Goal: Information Seeking & Learning: Learn about a topic

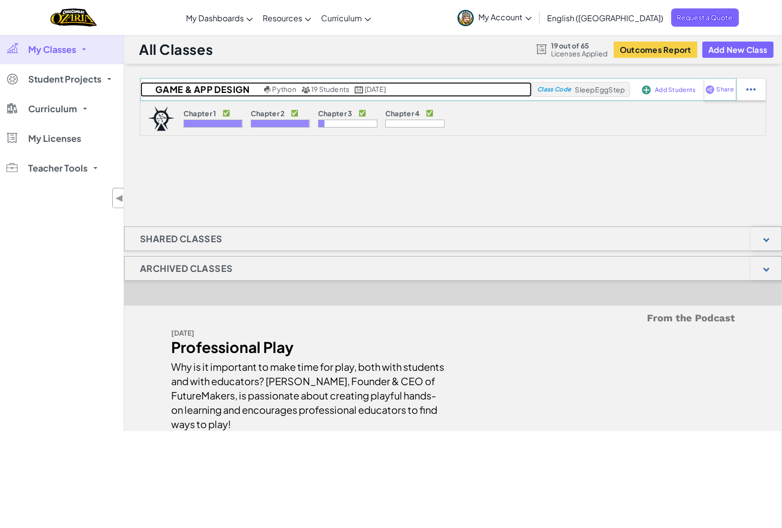
click at [215, 89] on h2 "Game & App Design" at bounding box center [200, 89] width 121 height 15
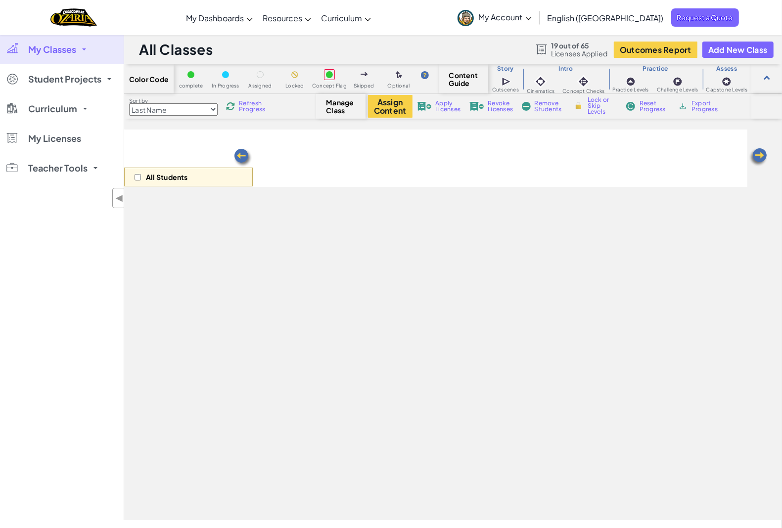
select select "5e27600d1c9d440000ac3ee7"
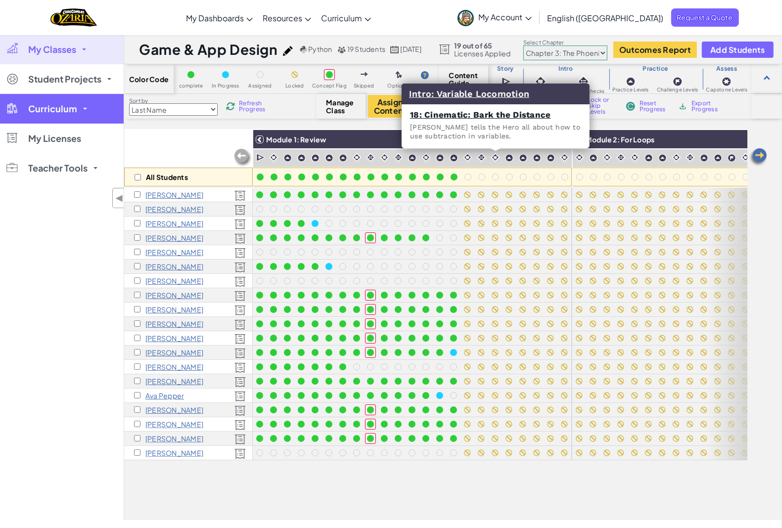
click at [33, 109] on span "Curriculum" at bounding box center [52, 108] width 49 height 9
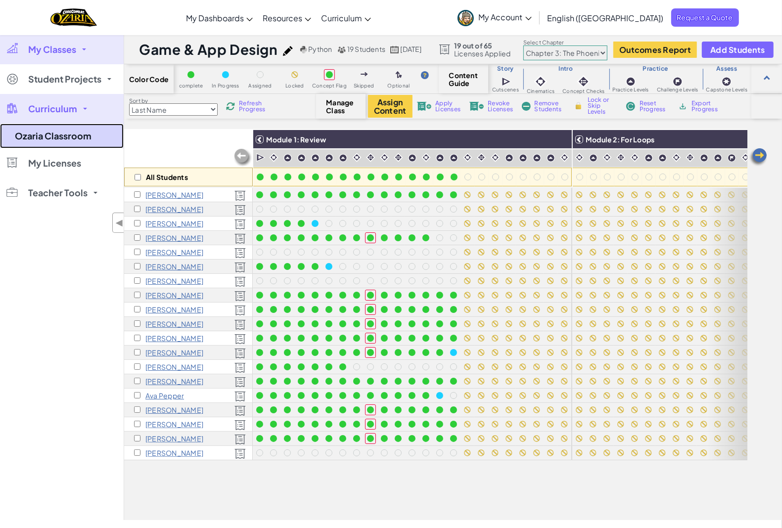
click at [47, 133] on link "Ozaria Classroom" at bounding box center [62, 136] width 124 height 25
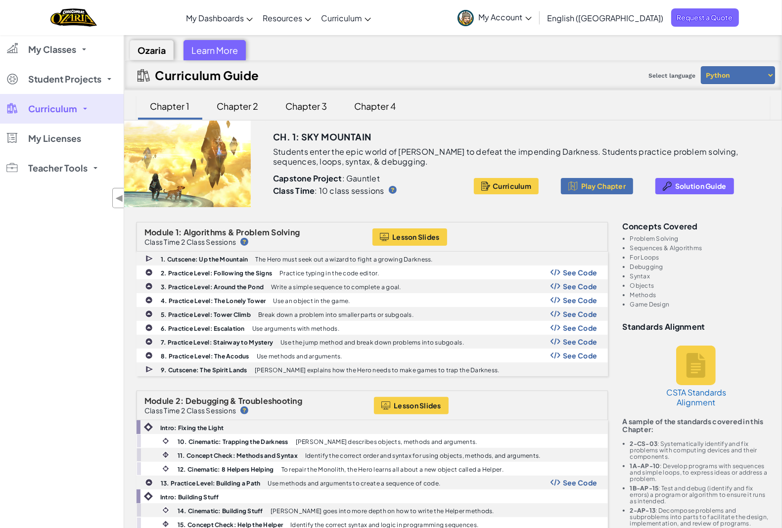
click at [293, 97] on div "Chapter 3" at bounding box center [306, 105] width 61 height 23
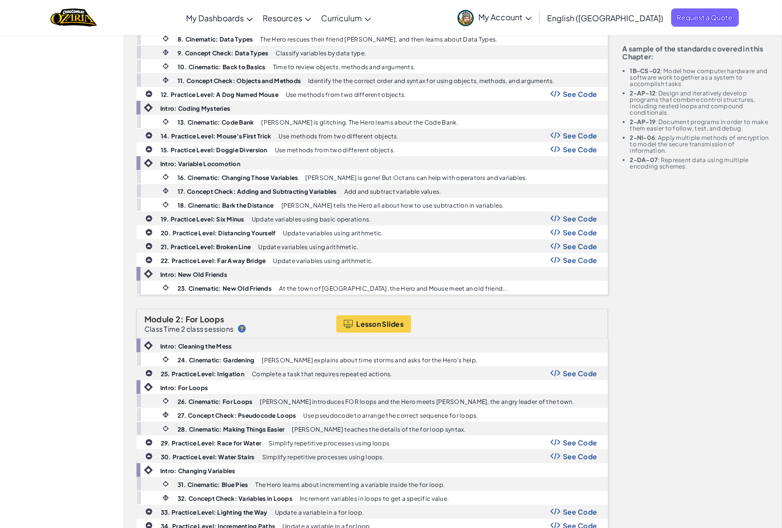
scroll to position [371, 0]
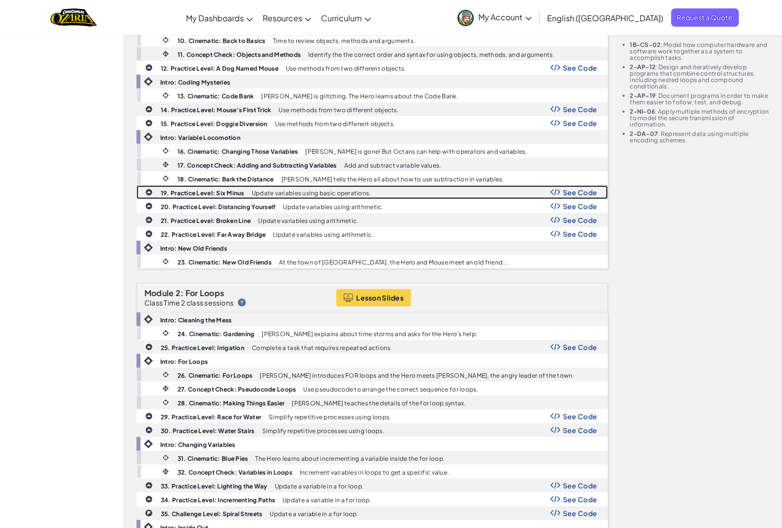
click at [231, 197] on b "19. Practice Level: Six Minus" at bounding box center [203, 192] width 84 height 7
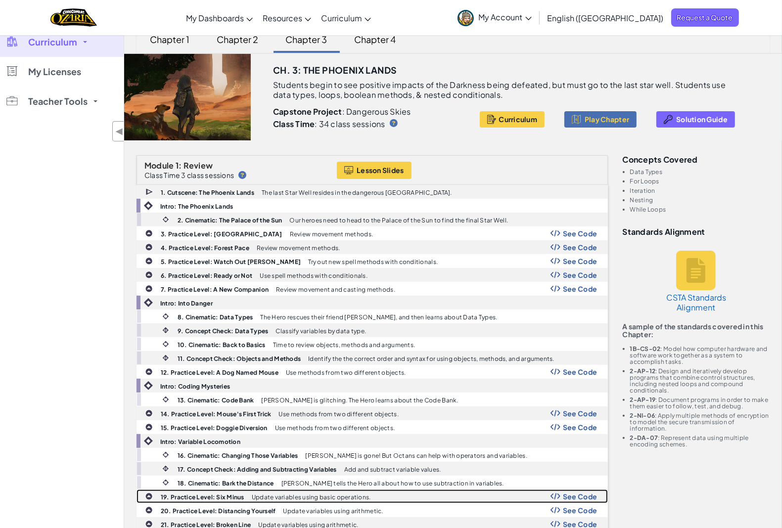
scroll to position [0, 0]
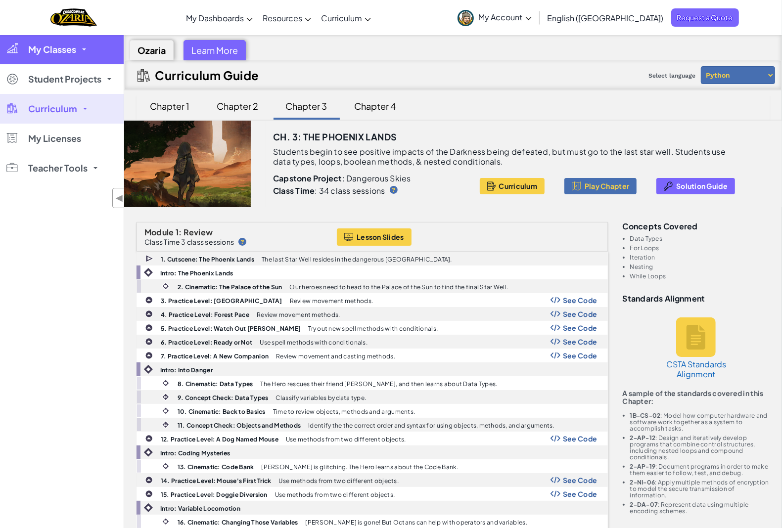
click at [48, 47] on span "My Classes" at bounding box center [52, 49] width 48 height 9
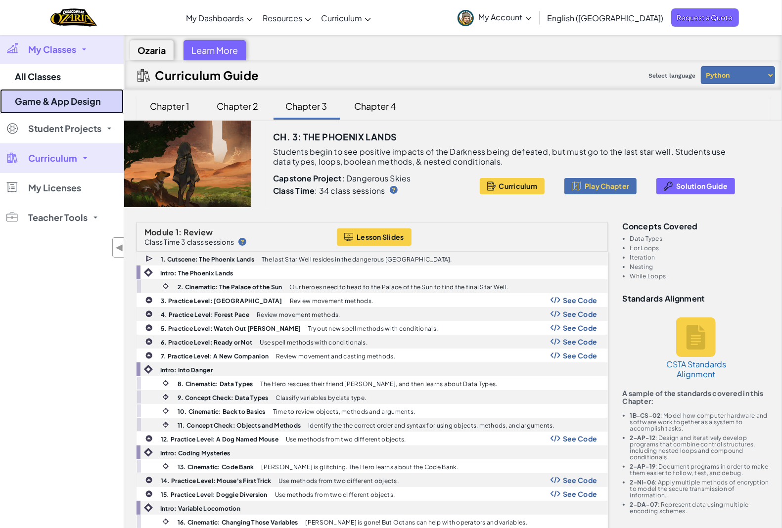
click at [67, 109] on link "Game & App Design" at bounding box center [62, 101] width 124 height 25
select select "5e27600d1c9d440000ac3ee7"
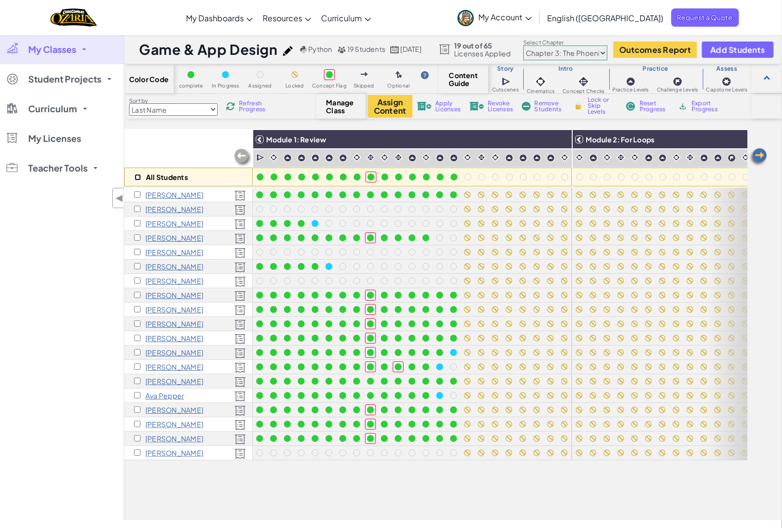
click at [137, 177] on input "checkbox" at bounding box center [137, 177] width 6 height 6
checkbox input "true"
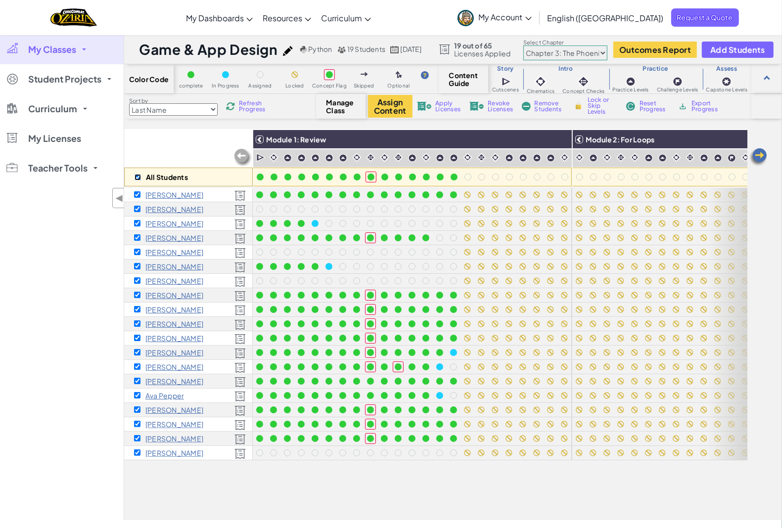
checkbox input "true"
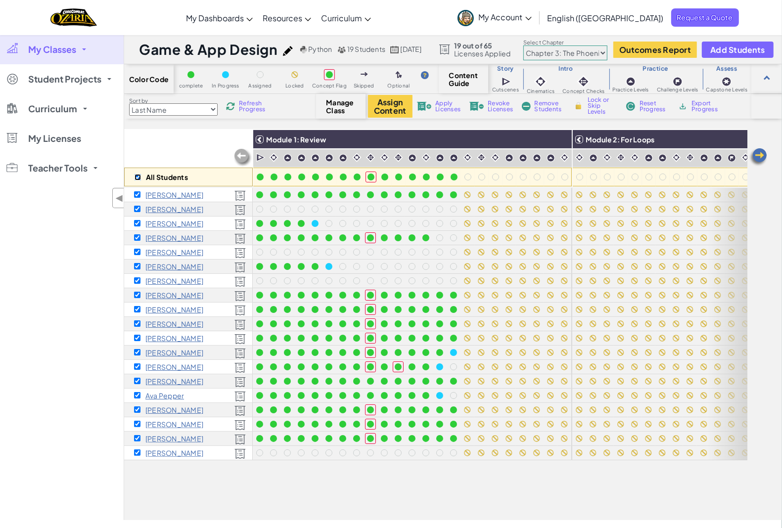
checkbox input "true"
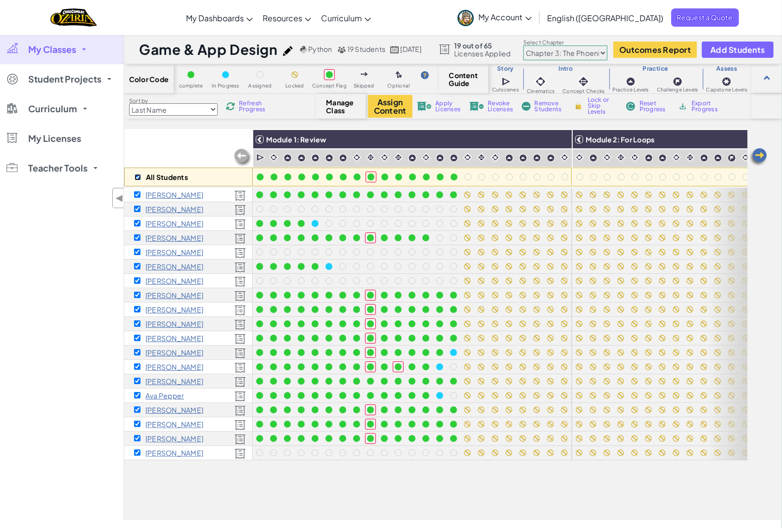
checkbox input "true"
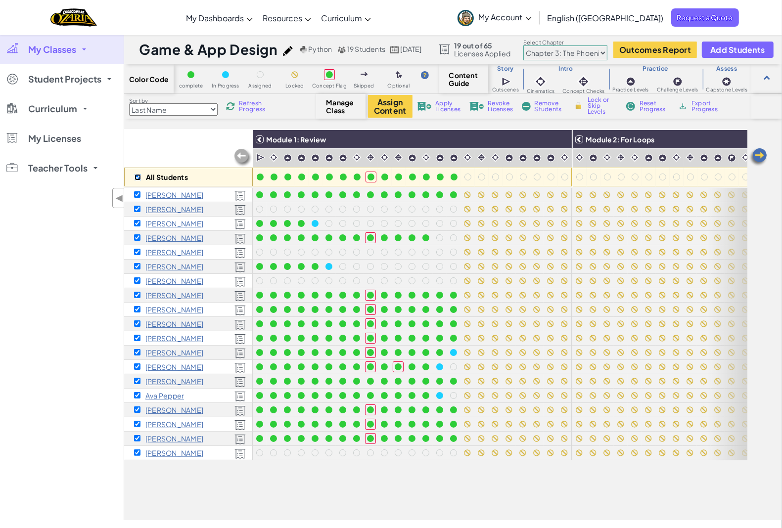
checkbox input "true"
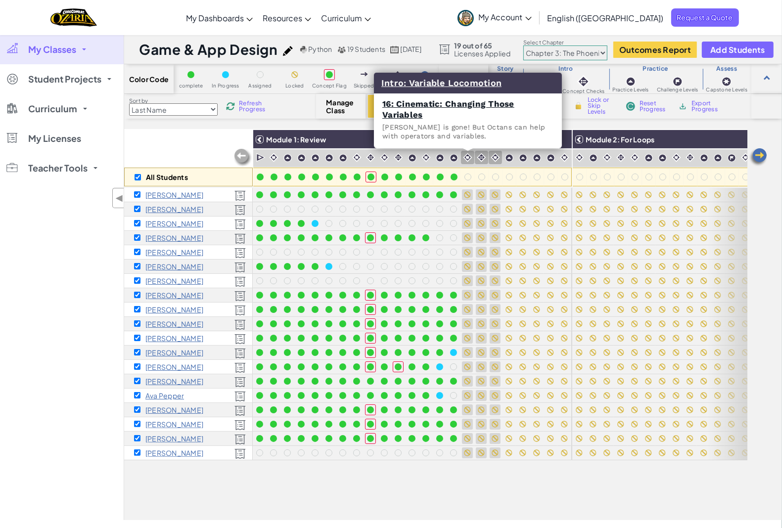
click at [471, 157] on img at bounding box center [467, 157] width 9 height 9
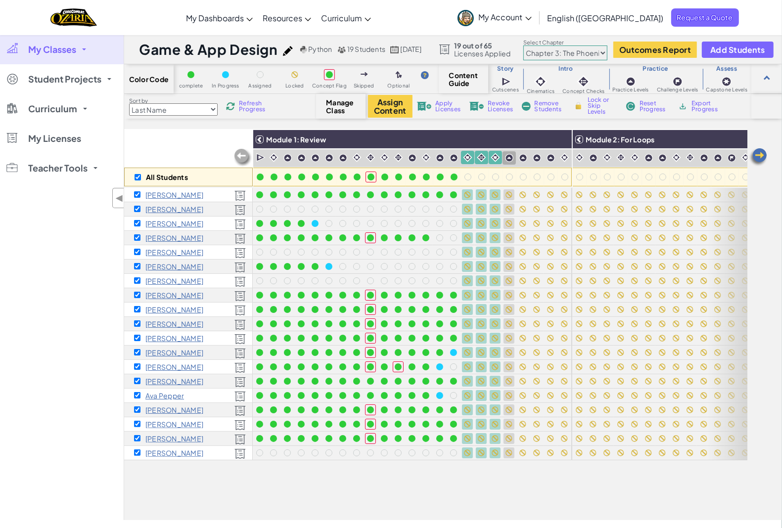
click at [510, 160] on img at bounding box center [509, 158] width 8 height 8
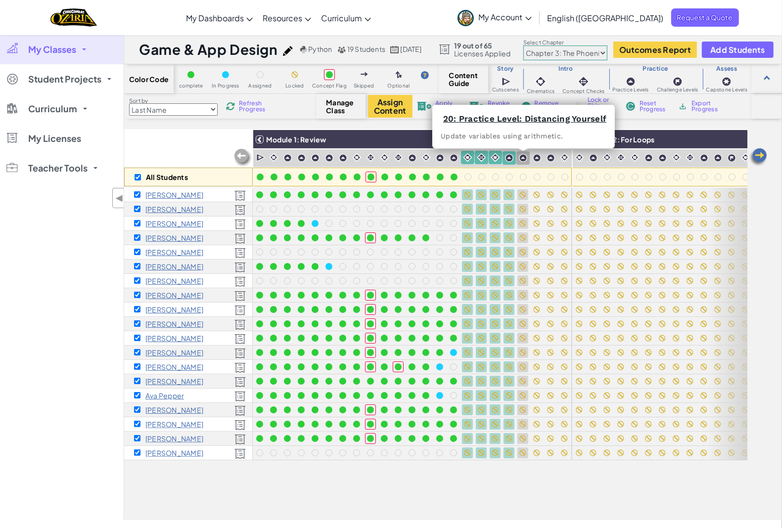
drag, startPoint x: 520, startPoint y: 157, endPoint x: 528, endPoint y: 157, distance: 7.9
click at [522, 157] on img at bounding box center [523, 158] width 8 height 8
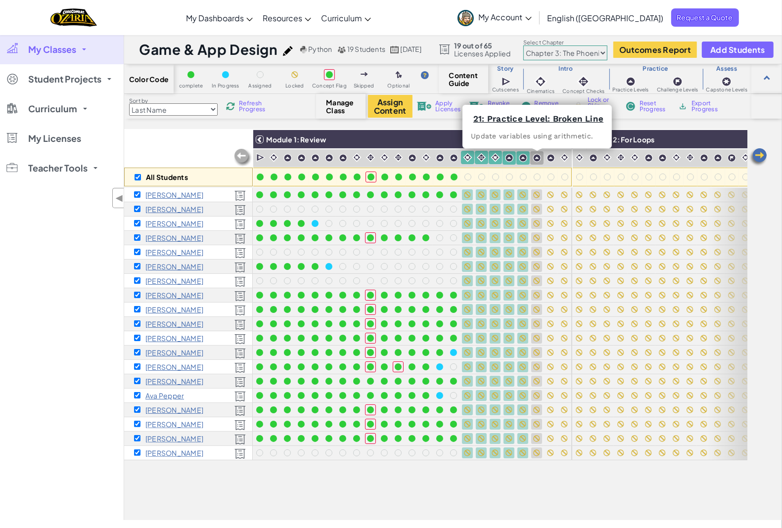
click at [536, 156] on img at bounding box center [537, 158] width 8 height 8
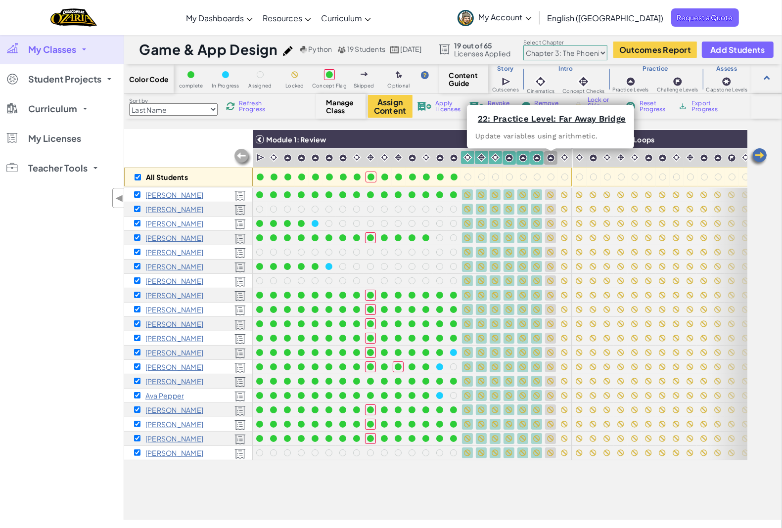
click at [551, 156] on img at bounding box center [550, 158] width 8 height 8
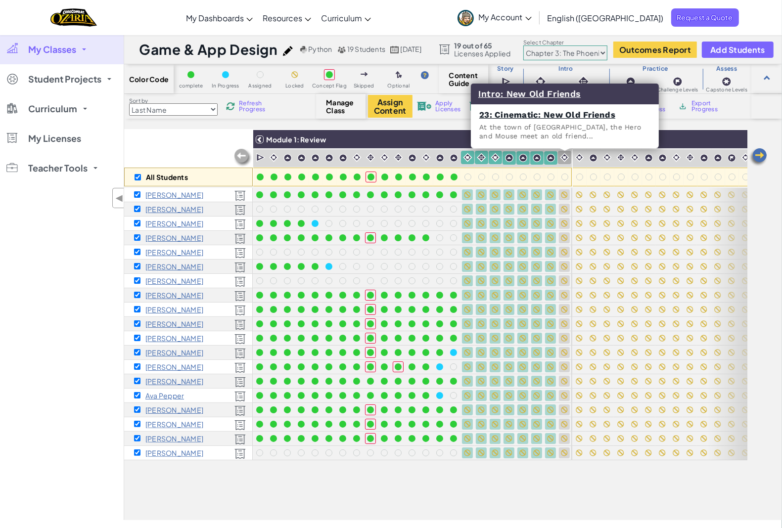
click at [565, 158] on img at bounding box center [564, 157] width 9 height 9
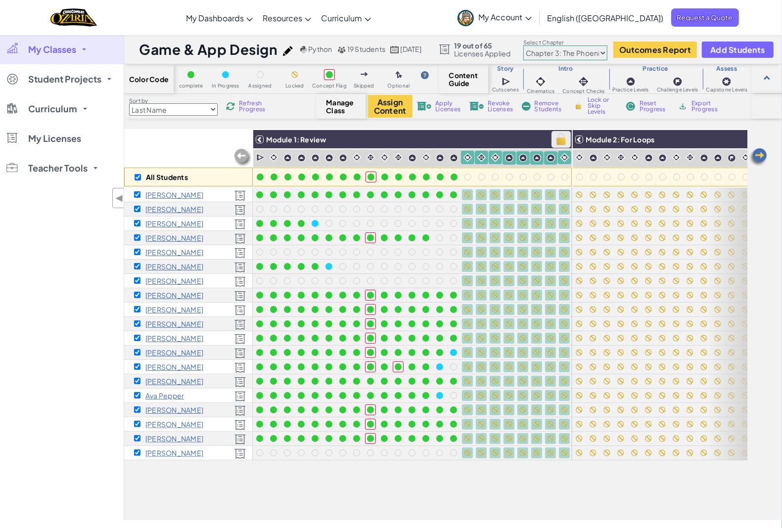
click at [559, 138] on img at bounding box center [560, 139] width 17 height 15
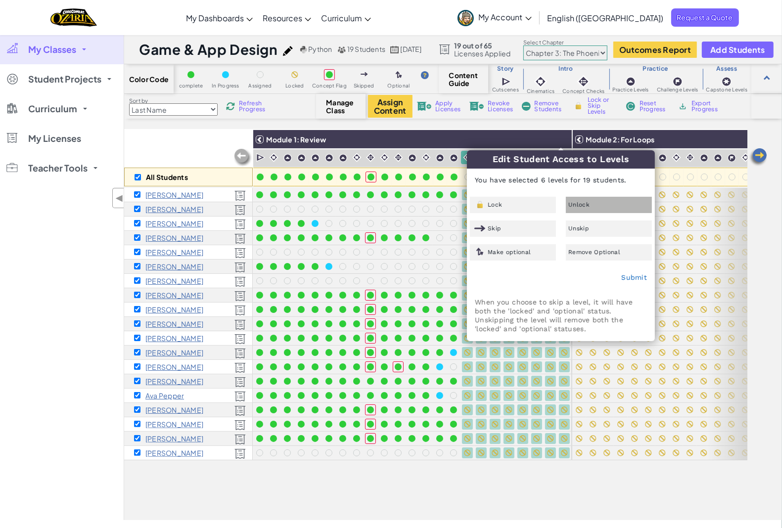
click at [587, 206] on span "Unlock" at bounding box center [578, 205] width 21 height 6
click at [636, 279] on link "Submit" at bounding box center [634, 277] width 26 height 8
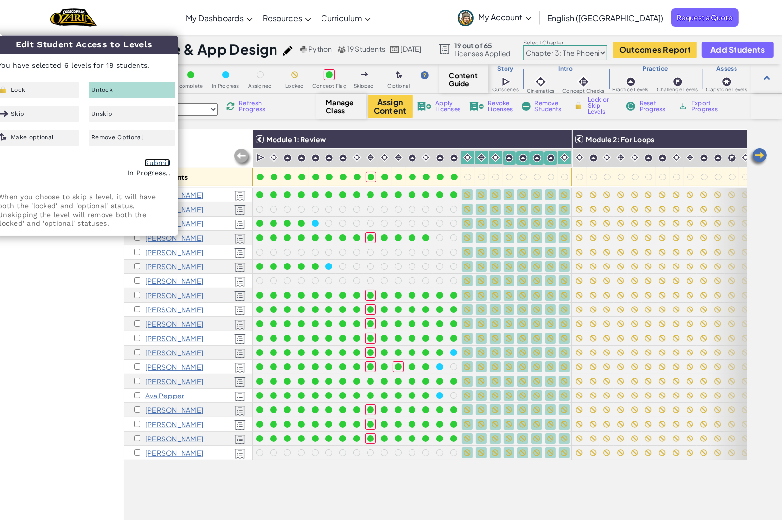
checkbox input "false"
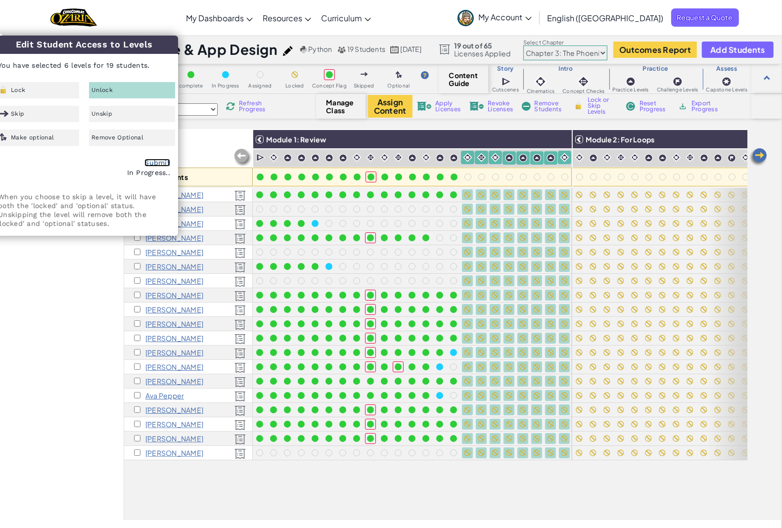
checkbox input "false"
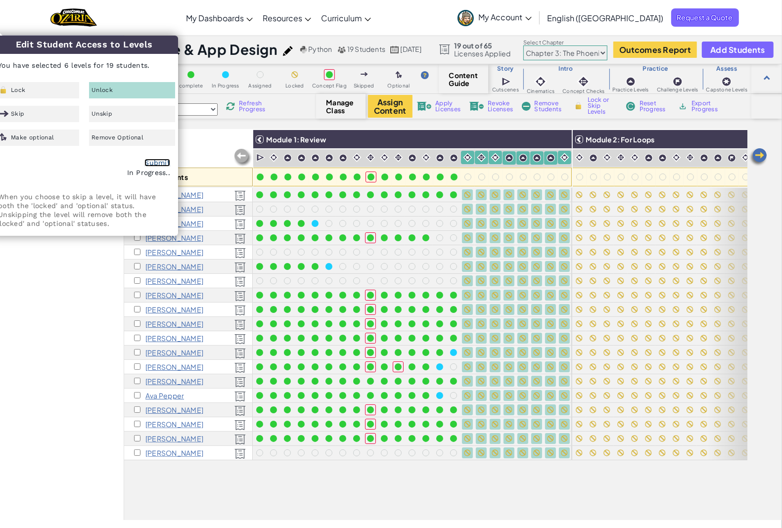
checkbox input "false"
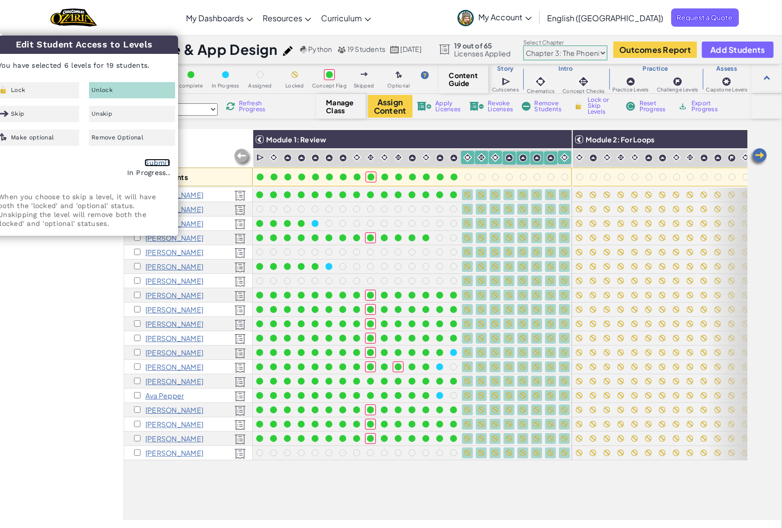
checkbox input "false"
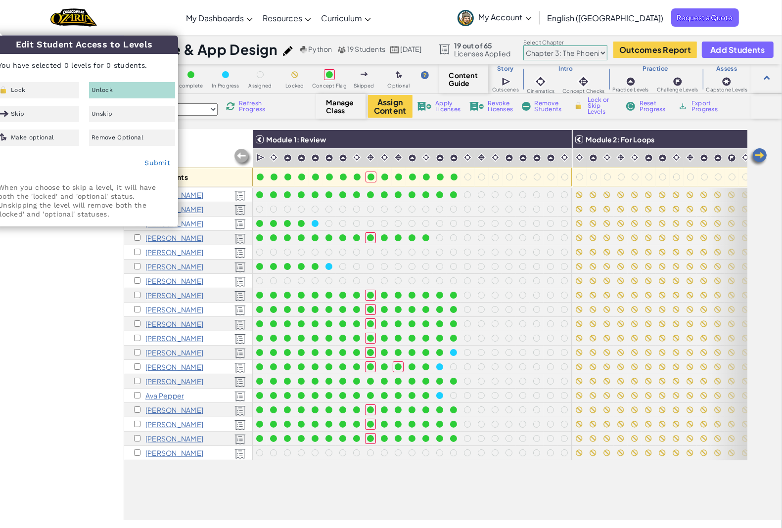
click at [45, 370] on div "My Classes All Classes Game & App Design Student Projects Game & App Design Cur…" at bounding box center [62, 278] width 124 height 486
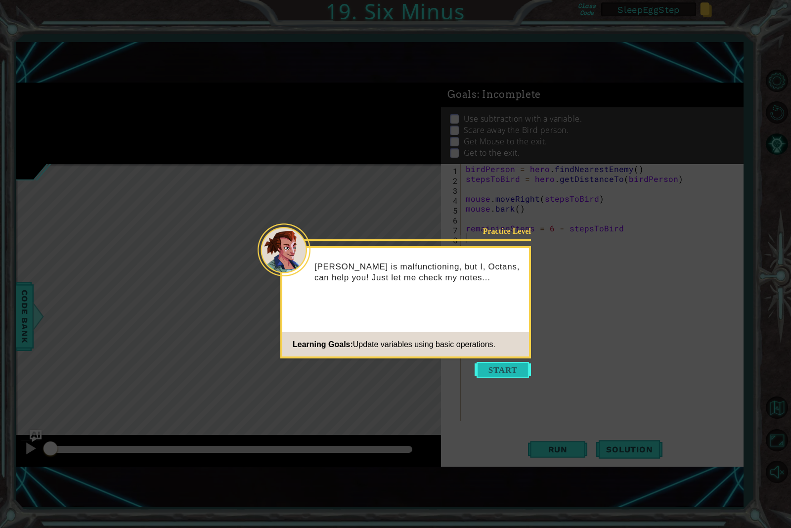
click at [496, 365] on button "Start" at bounding box center [503, 370] width 56 height 16
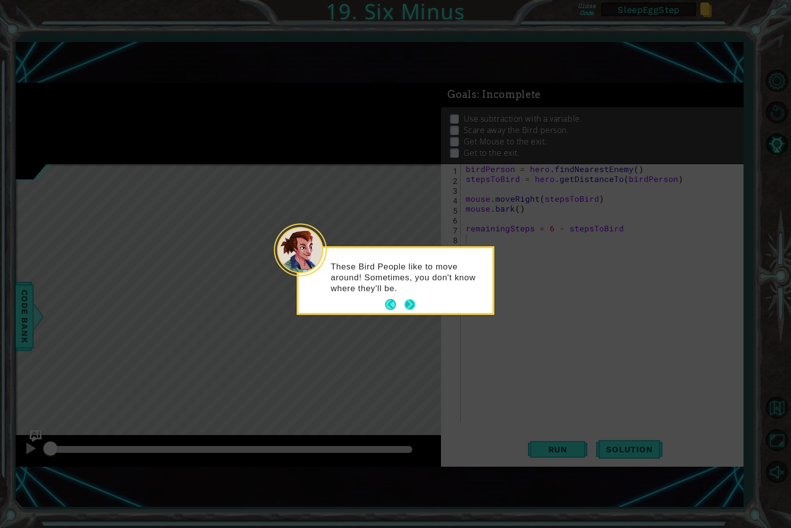
click at [406, 306] on button "Next" at bounding box center [410, 305] width 14 height 14
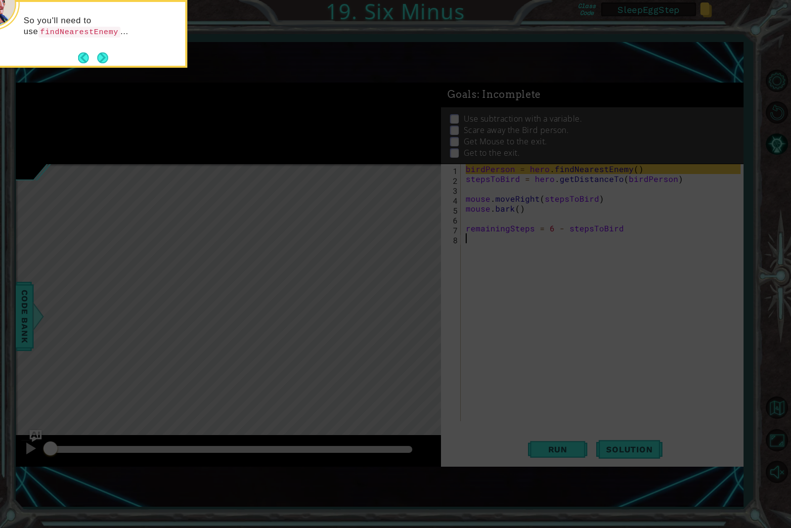
click at [109, 58] on div "So you'll need to use findNearestEnemy ..." at bounding box center [89, 34] width 198 height 68
click at [102, 58] on button "Next" at bounding box center [102, 57] width 12 height 12
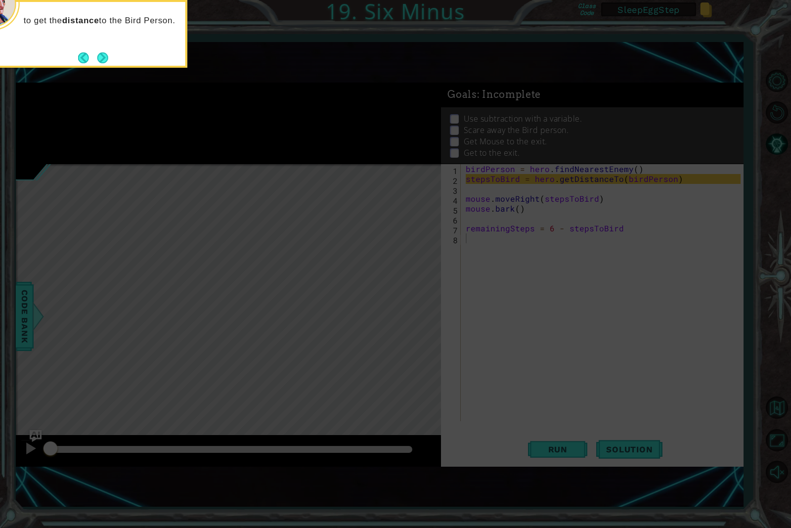
click at [102, 58] on button "Next" at bounding box center [102, 57] width 12 height 12
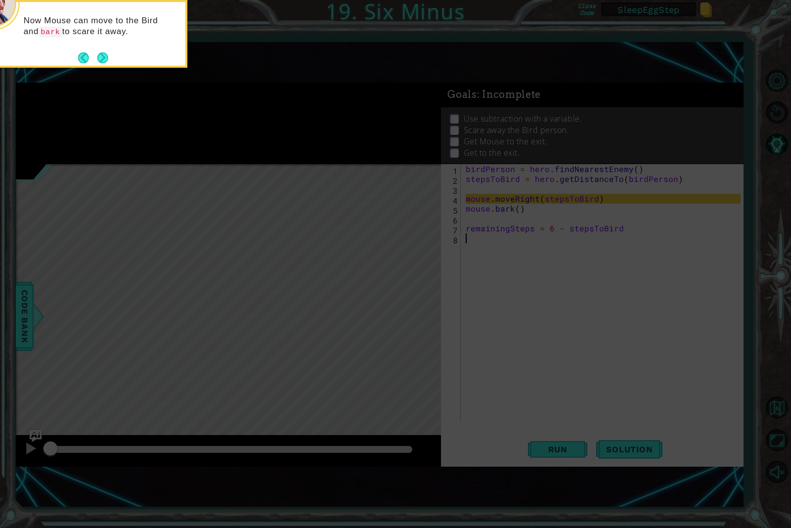
click at [102, 58] on button "Next" at bounding box center [102, 57] width 13 height 13
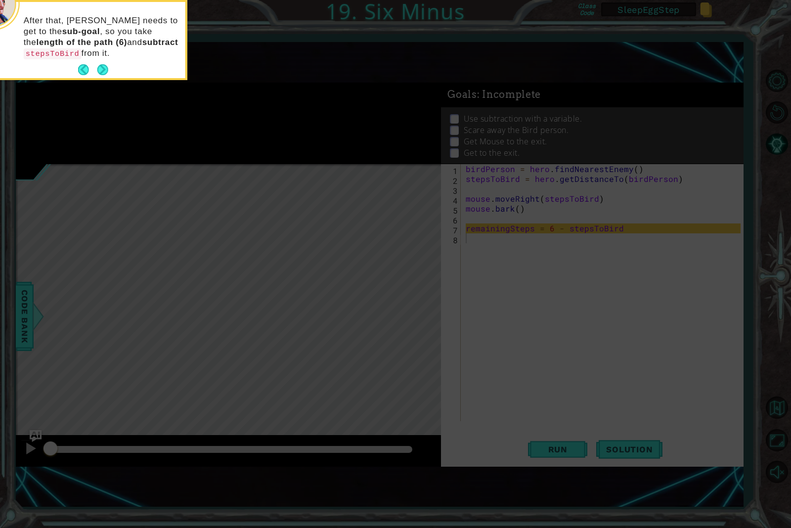
click at [102, 58] on p "After that, Mouse needs to get to the sub-goal , so you take the length of the …" at bounding box center [101, 37] width 155 height 44
click at [106, 69] on button "Next" at bounding box center [102, 69] width 11 height 11
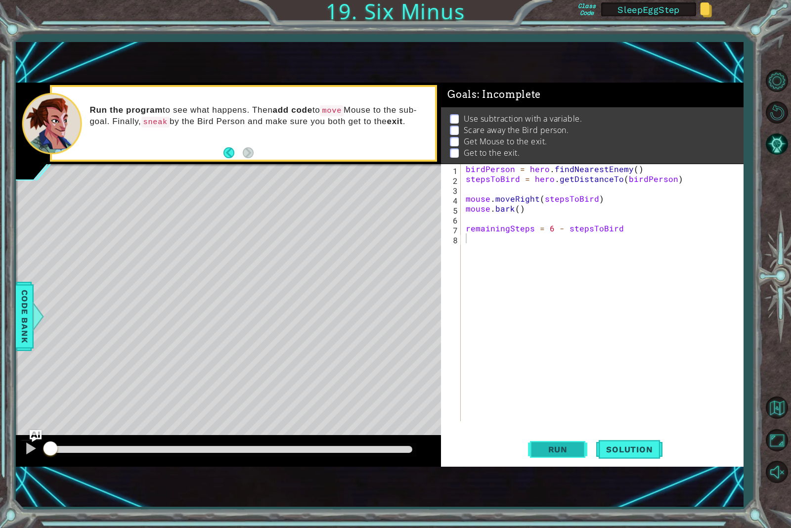
click at [559, 450] on span "Run" at bounding box center [557, 450] width 39 height 10
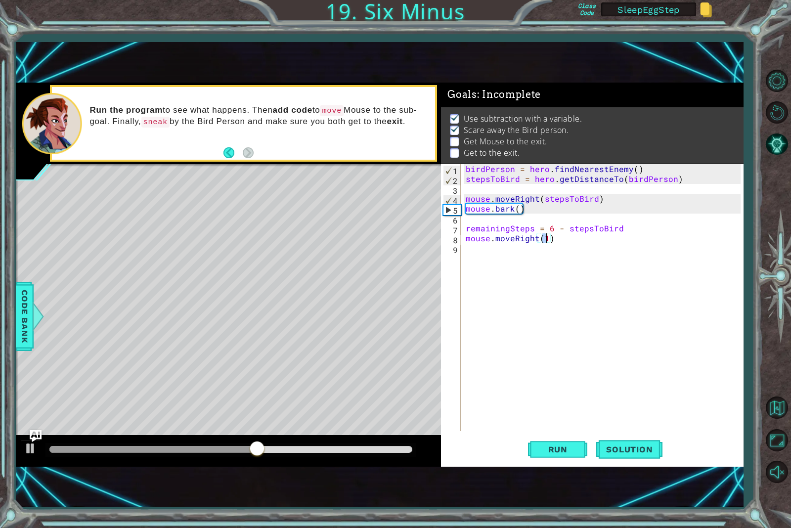
scroll to position [0, 4]
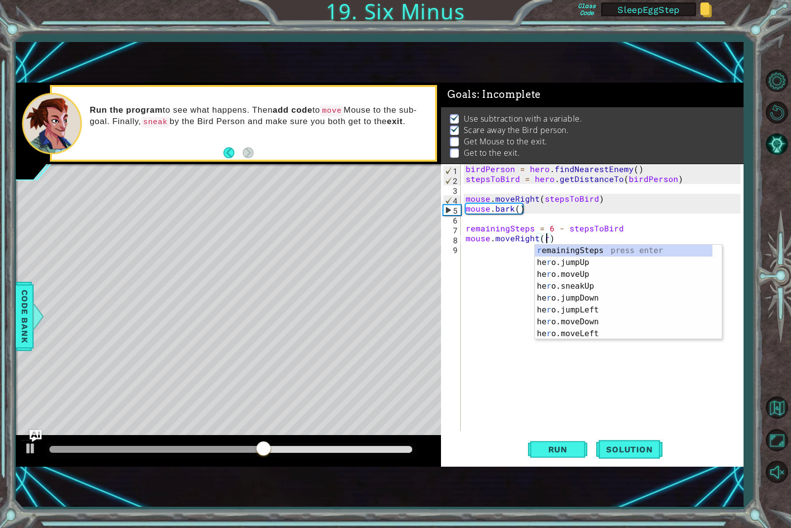
type textarea "mouse.moveRight(remainingSteps)"
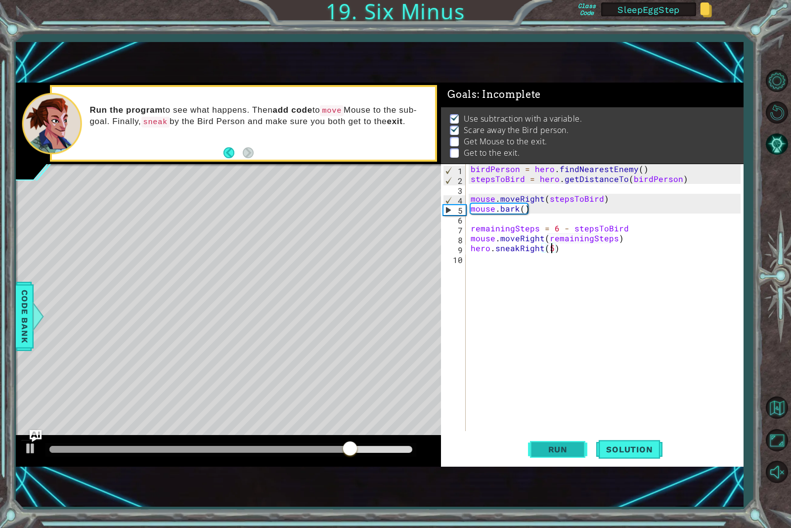
type textarea "hero.sneakRight(5)"
click at [565, 447] on span "Run" at bounding box center [557, 450] width 39 height 10
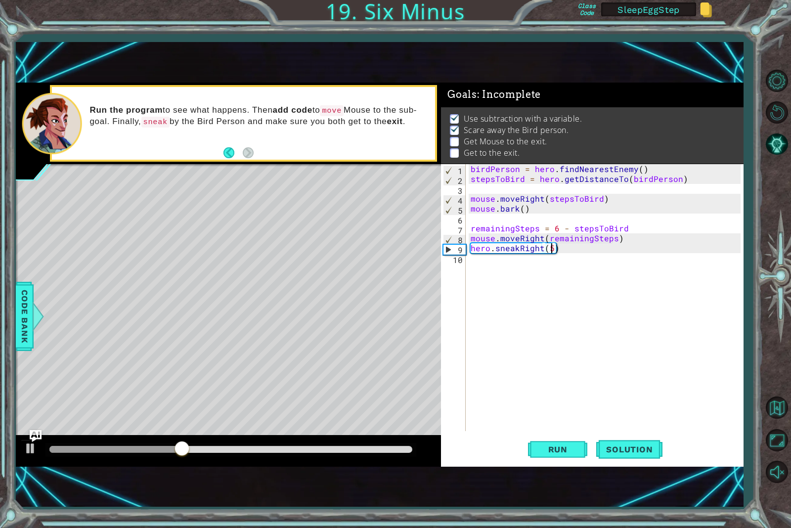
click at [580, 249] on div "birdPerson = hero . findNearestEnemy ( ) stepsToBird = hero . getDistanceTo ( b…" at bounding box center [607, 307] width 277 height 287
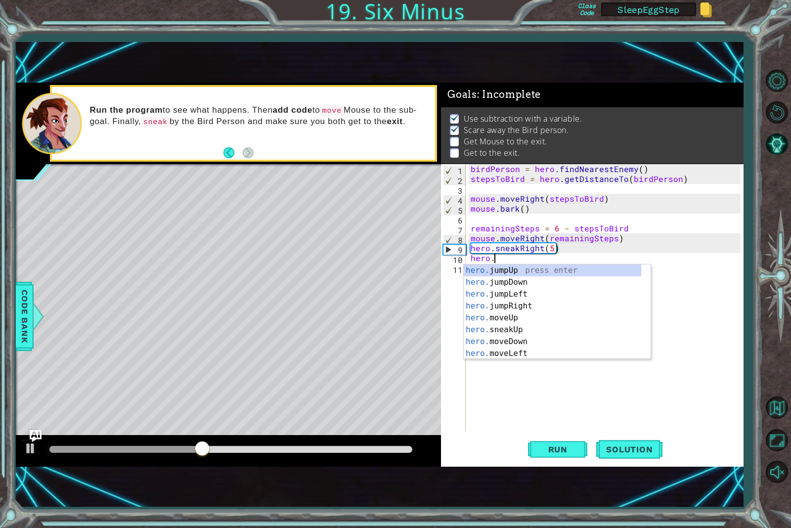
scroll to position [0, 0]
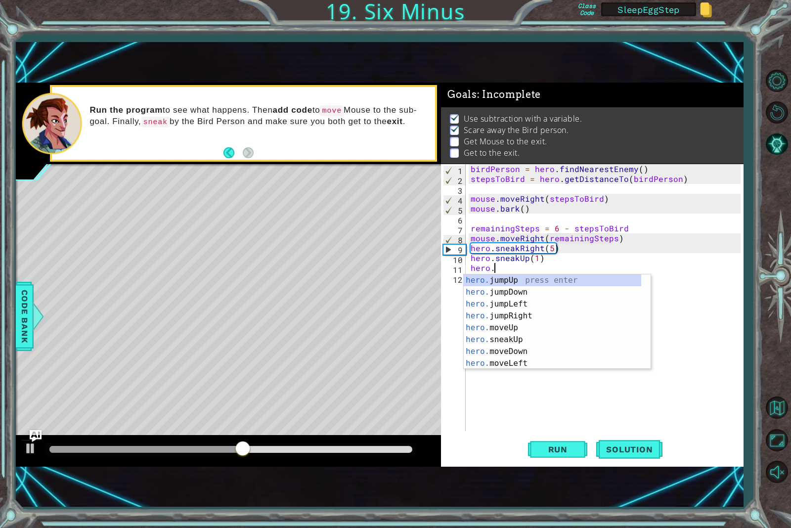
type textarea "hero.sneakUp(1)hero.j"
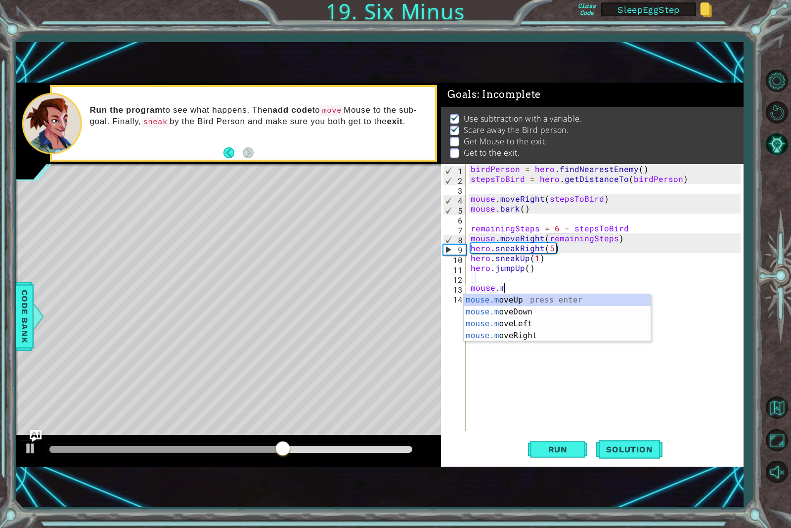
scroll to position [0, 1]
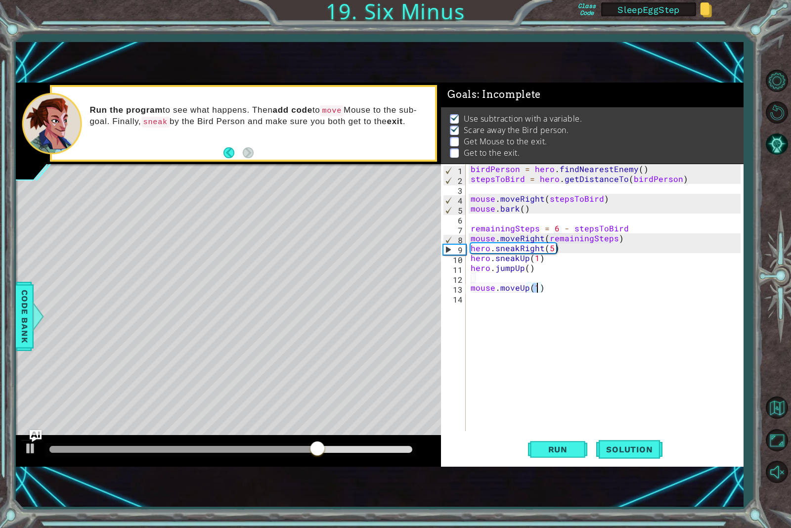
type textarea "mouse.moveUp(5)"
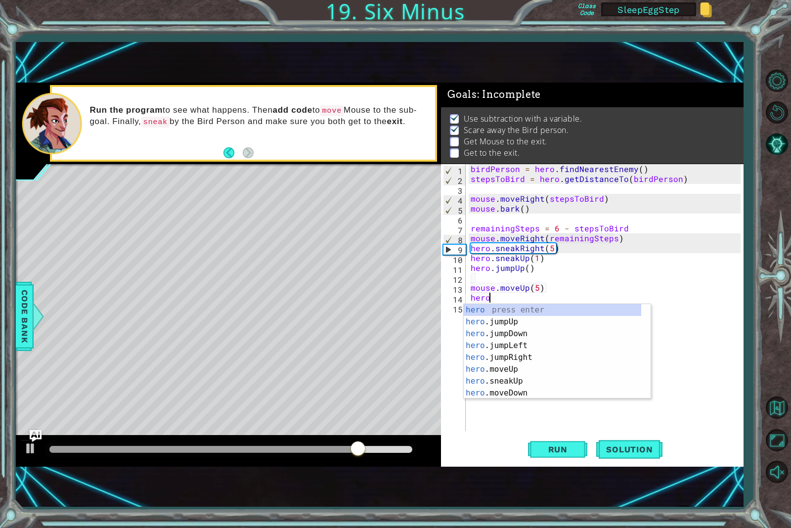
scroll to position [0, 0]
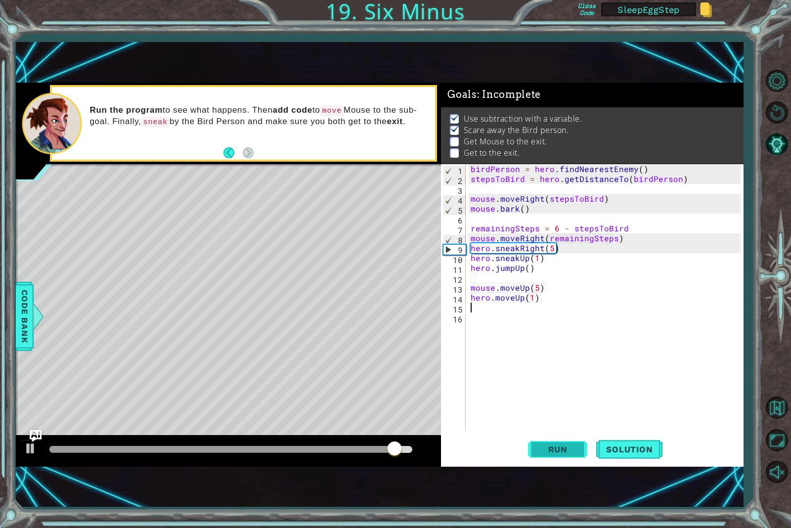
type textarea "hero.moveUp(1)"
click at [545, 451] on span "Run" at bounding box center [557, 450] width 39 height 10
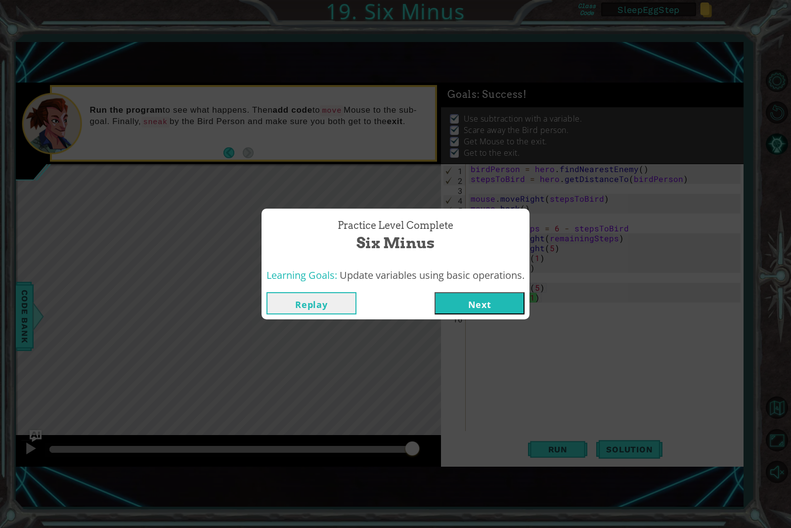
click at [496, 293] on button "Next" at bounding box center [480, 303] width 90 height 22
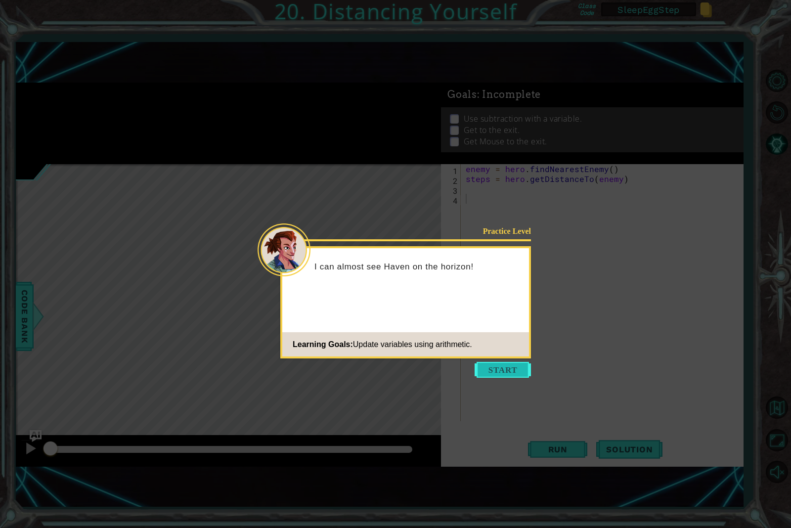
click at [514, 374] on button "Start" at bounding box center [503, 370] width 56 height 16
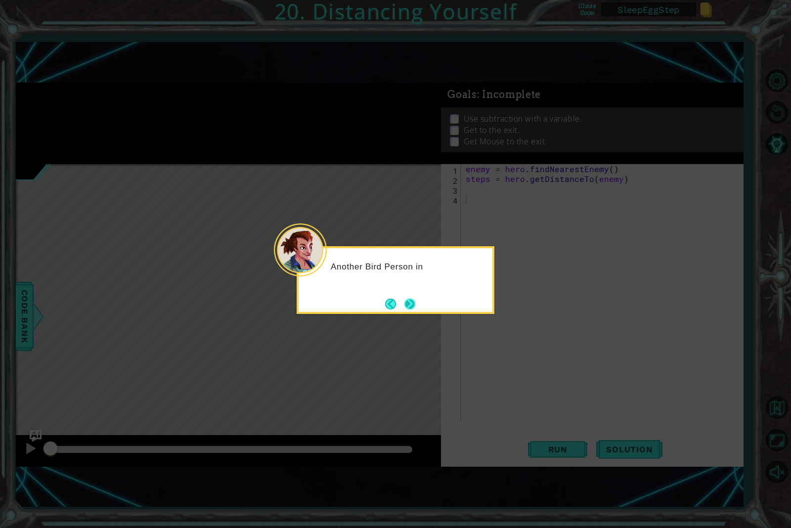
click at [409, 310] on button "Next" at bounding box center [409, 304] width 13 height 13
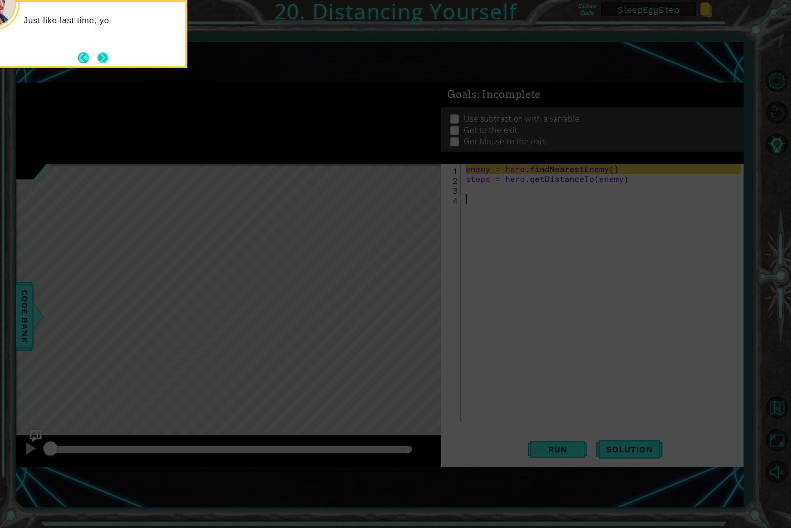
click at [105, 60] on button "Next" at bounding box center [102, 57] width 11 height 11
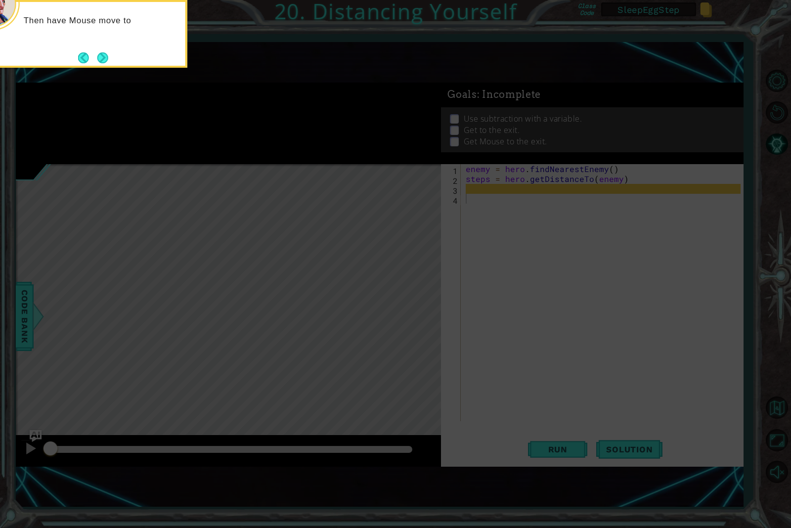
click at [105, 60] on button "Next" at bounding box center [103, 58] width 12 height 12
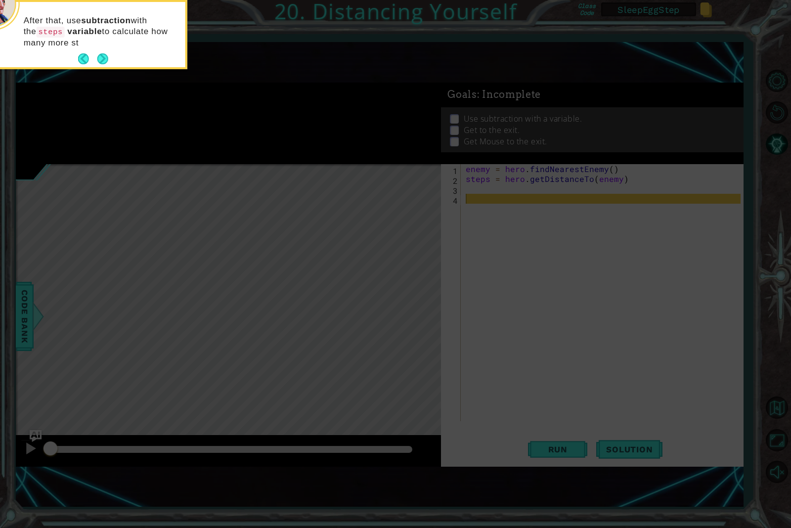
click at [105, 60] on button "Next" at bounding box center [102, 58] width 11 height 11
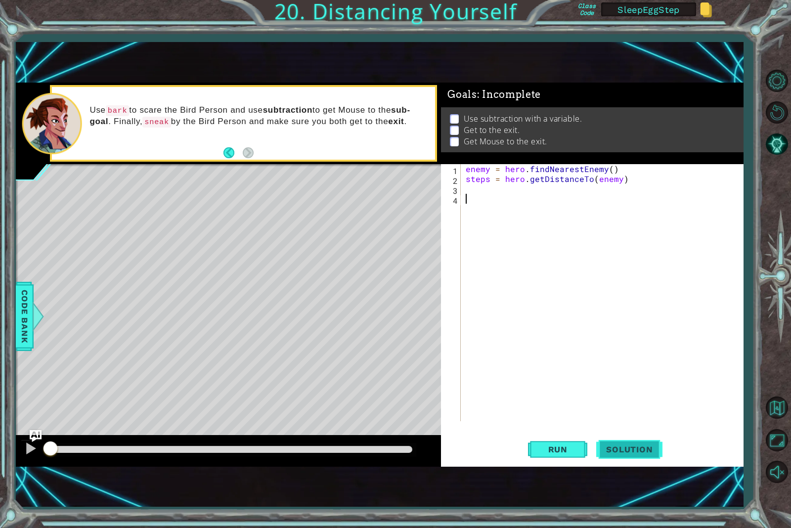
click at [638, 450] on span "Solution" at bounding box center [629, 450] width 66 height 10
type textarea "mouse.digUp()"
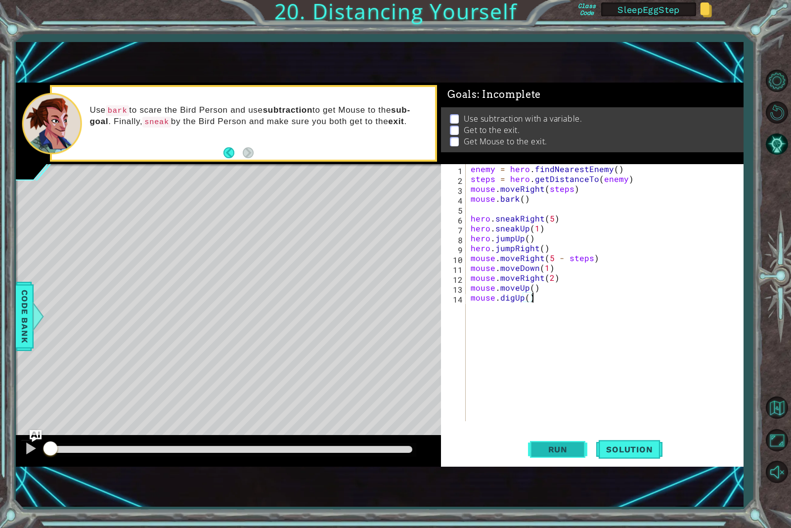
click at [556, 456] on button "Run" at bounding box center [557, 450] width 59 height 30
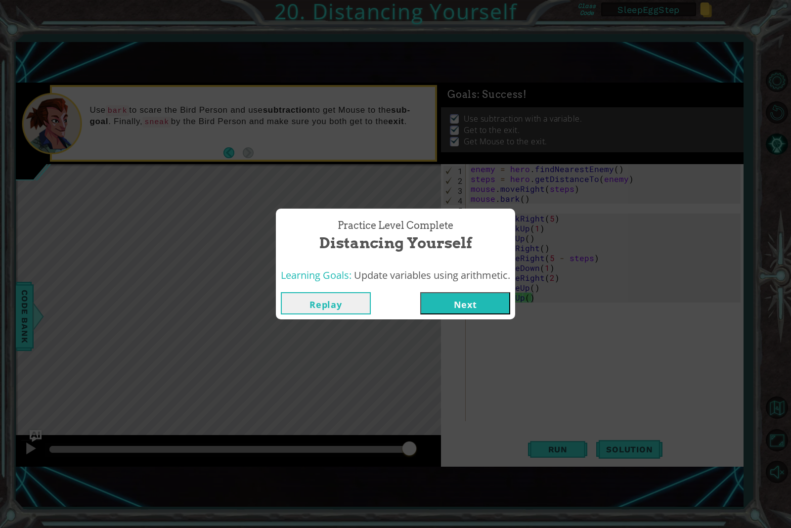
drag, startPoint x: 59, startPoint y: 444, endPoint x: 416, endPoint y: 466, distance: 357.2
click at [415, 466] on body "1 ההההההההההההההההההההההההההההההההההההההההההההההההההההההההההההההההההההההההההההה…" at bounding box center [395, 264] width 791 height 528
click at [459, 319] on div "Replay Next" at bounding box center [395, 303] width 239 height 32
click at [463, 301] on button "Next" at bounding box center [465, 303] width 90 height 22
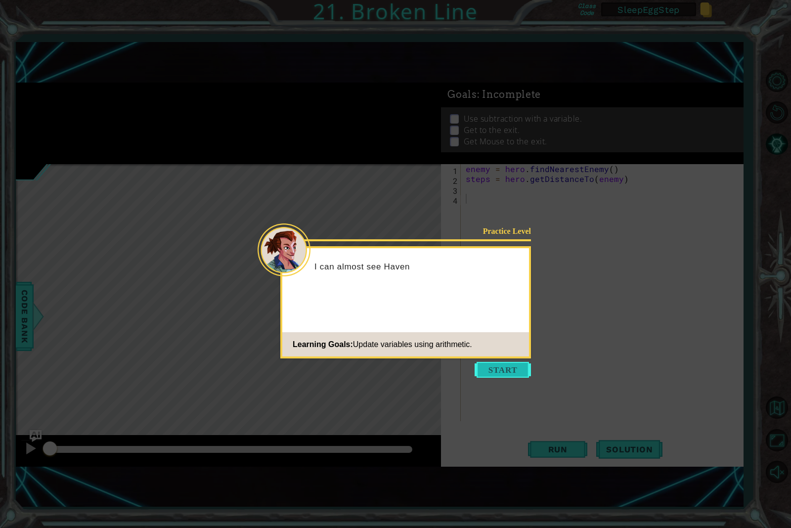
click at [500, 369] on button "Start" at bounding box center [503, 370] width 56 height 16
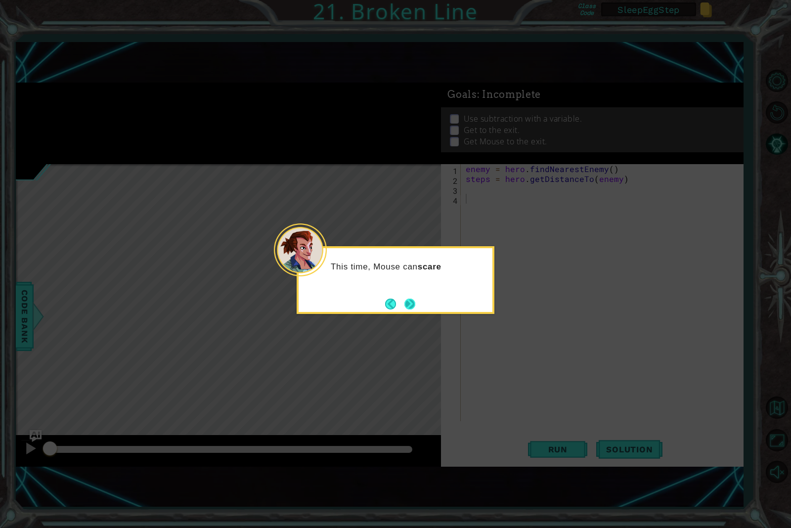
click at [408, 302] on button "Next" at bounding box center [409, 303] width 11 height 11
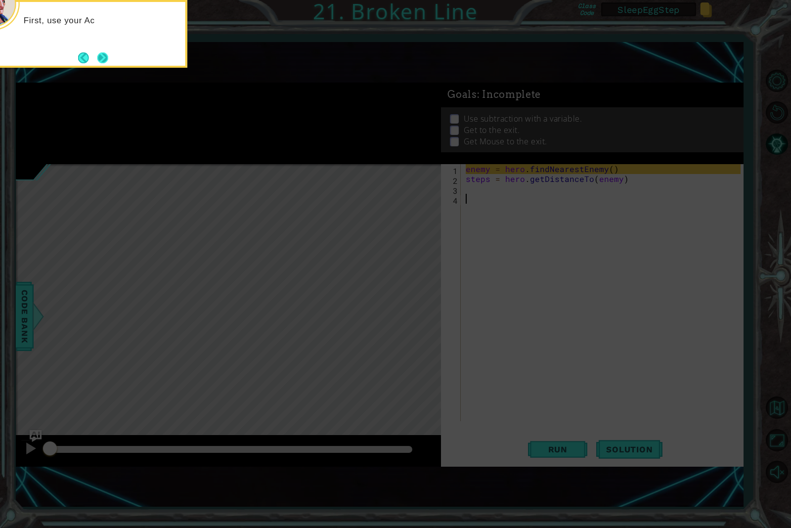
click at [103, 60] on button "Next" at bounding box center [102, 57] width 11 height 11
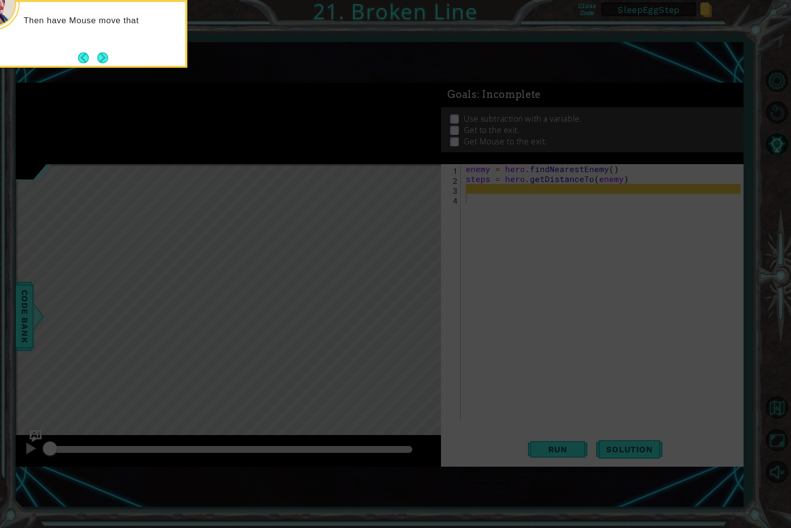
click at [103, 60] on button "Next" at bounding box center [102, 57] width 11 height 11
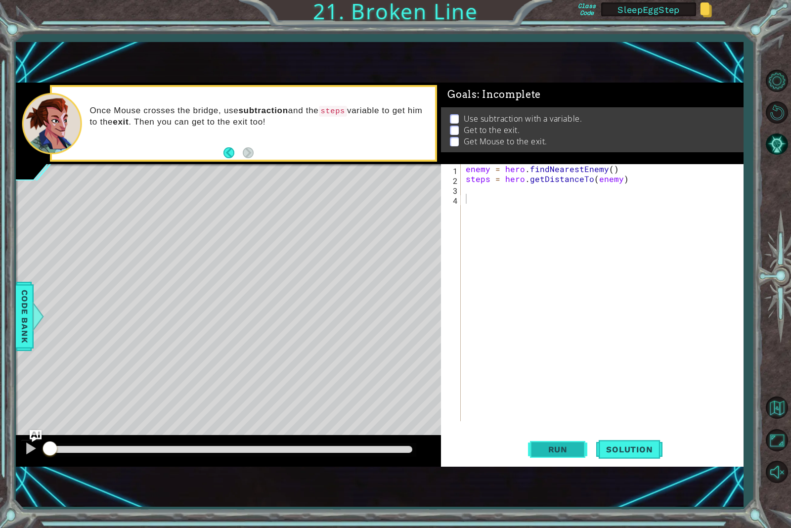
click at [560, 445] on span "Run" at bounding box center [557, 450] width 39 height 10
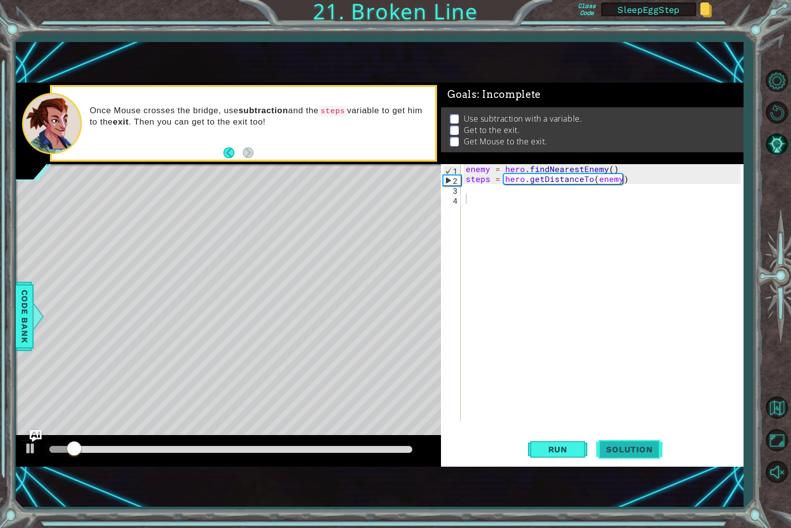
click at [630, 447] on span "Solution" at bounding box center [629, 450] width 66 height 10
type textarea "hero.jumpRight()"
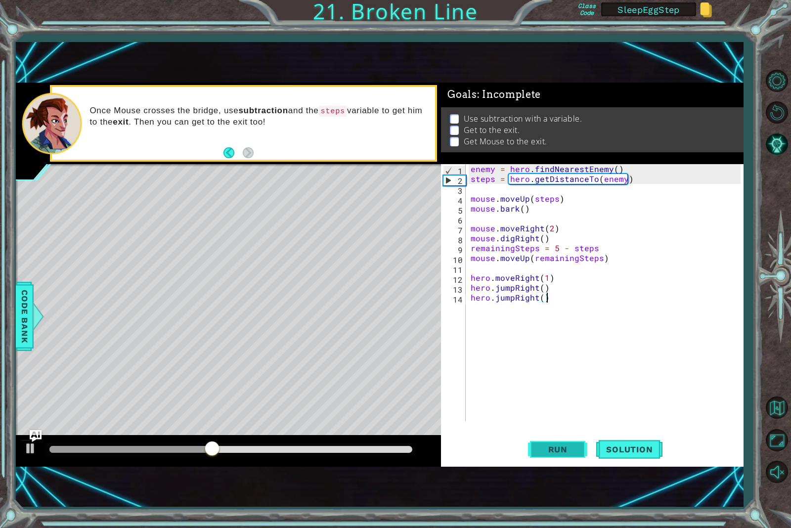
click at [552, 448] on span "Run" at bounding box center [557, 450] width 39 height 10
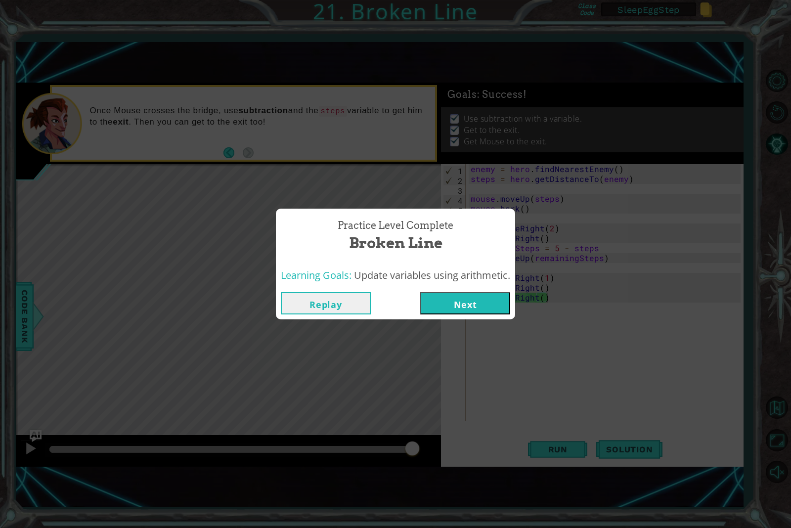
drag, startPoint x: 67, startPoint y: 449, endPoint x: 456, endPoint y: 372, distance: 397.1
click at [425, 446] on body "1 ההההההההההההההההההההההההההההההההההההההההההההההההההההההההההההההההההההההההההההה…" at bounding box center [395, 264] width 791 height 528
click at [469, 308] on button "Next" at bounding box center [465, 303] width 90 height 22
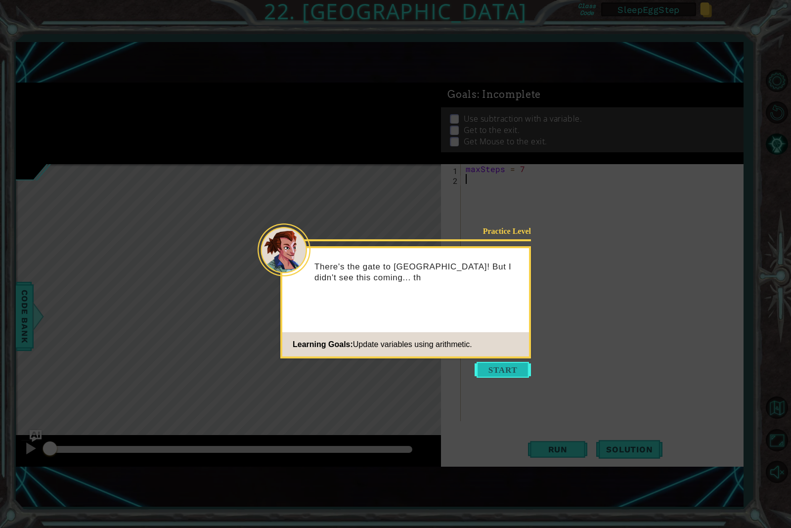
click at [496, 367] on button "Start" at bounding box center [503, 370] width 56 height 16
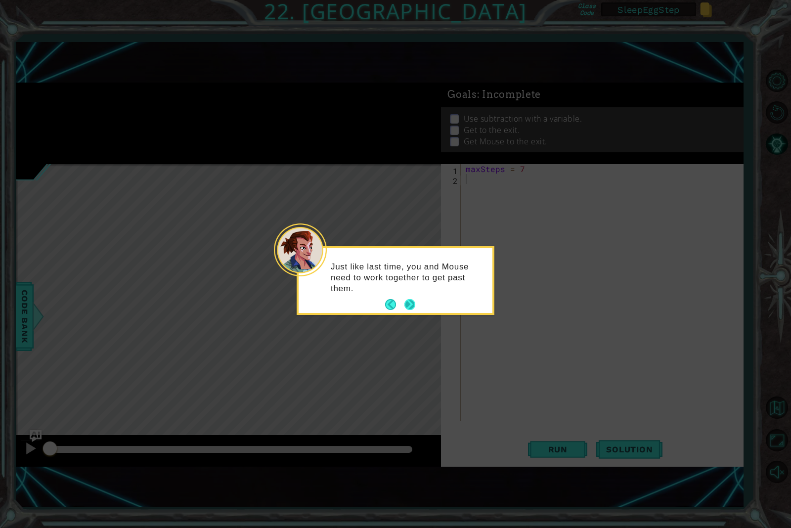
click at [410, 306] on button "Next" at bounding box center [410, 305] width 18 height 18
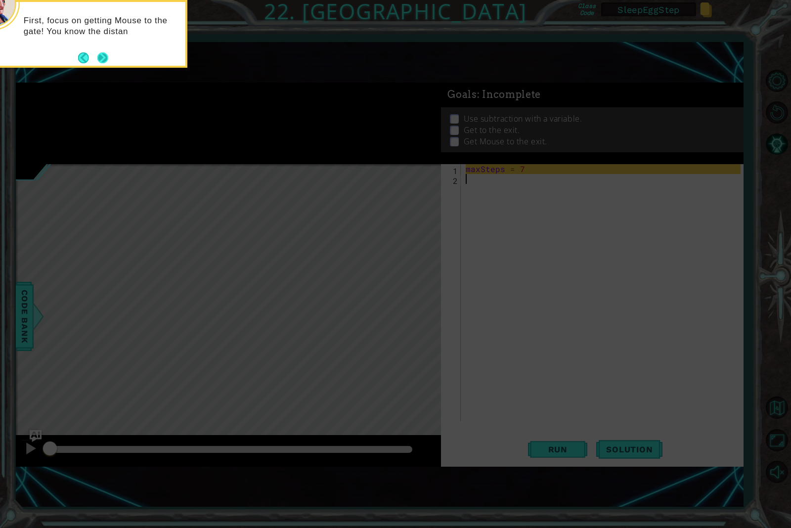
click at [105, 57] on button "Next" at bounding box center [102, 57] width 11 height 11
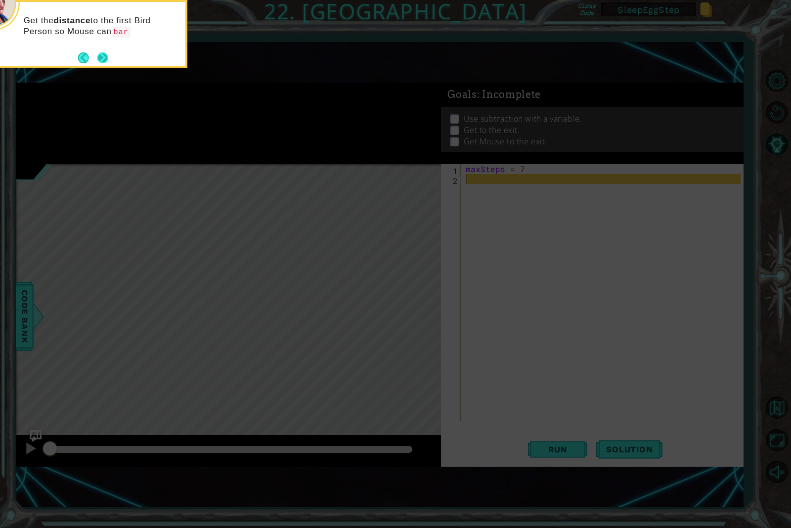
click at [100, 57] on button "Next" at bounding box center [102, 57] width 11 height 11
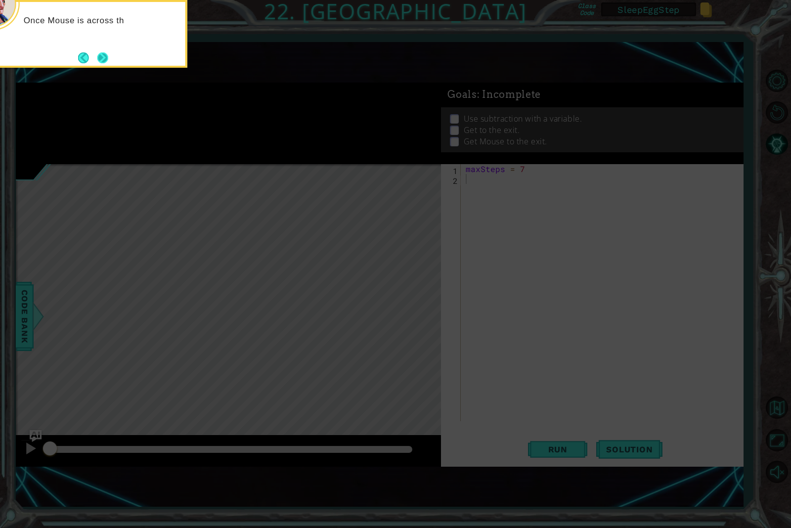
click at [100, 52] on button "Next" at bounding box center [103, 58] width 16 height 16
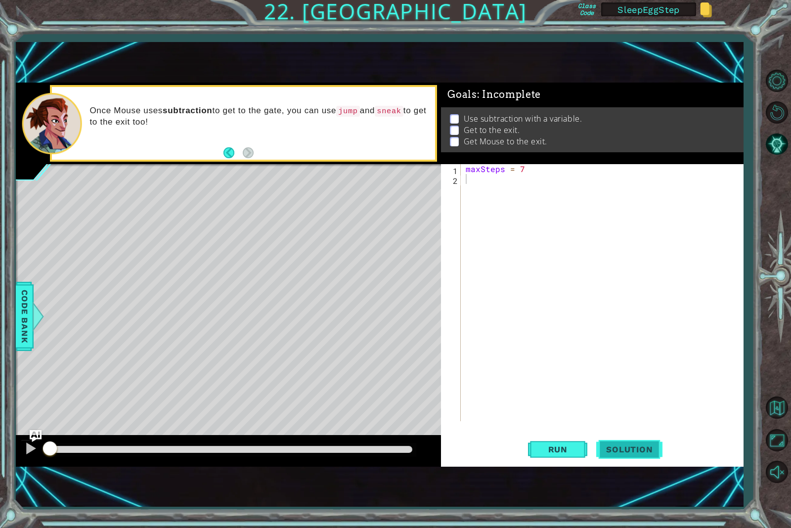
click at [622, 451] on span "Solution" at bounding box center [629, 450] width 66 height 10
type textarea "hero.sneakRight(4)"
